Goal: Check status

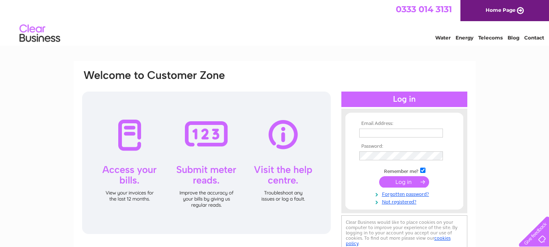
type input "info@pinkertonscatering.co.uk"
click at [403, 185] on input "submit" at bounding box center [404, 181] width 50 height 11
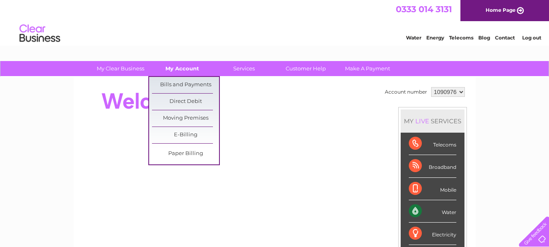
click at [191, 65] on link "My Account" at bounding box center [182, 68] width 67 height 15
click at [193, 87] on link "Bills and Payments" at bounding box center [185, 85] width 67 height 16
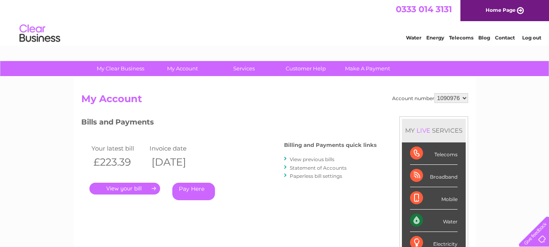
click at [126, 186] on link "." at bounding box center [124, 188] width 71 height 12
